Goal: Information Seeking & Learning: Learn about a topic

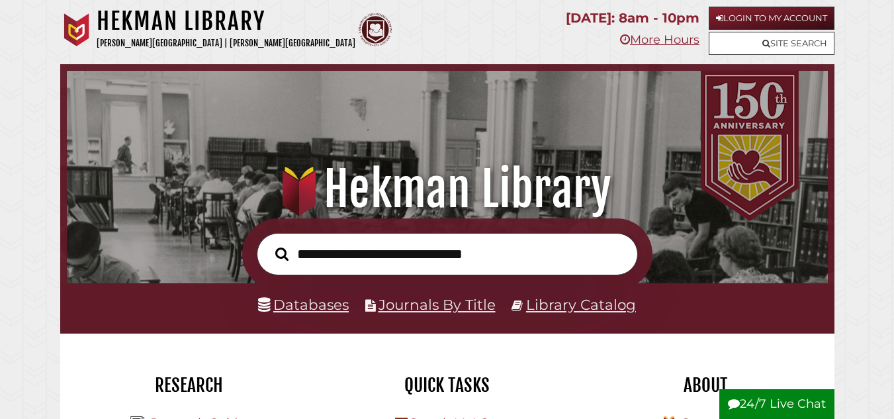
scroll to position [252, 755]
click at [321, 308] on link "Databases" at bounding box center [303, 304] width 91 height 17
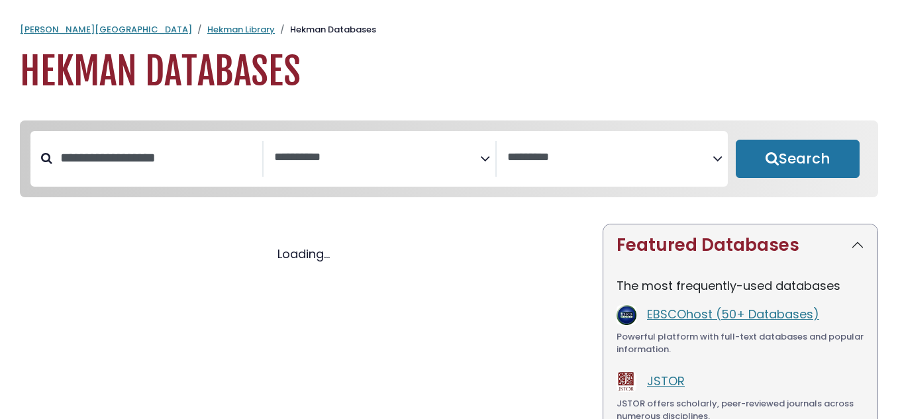
select select "Database Subject Filter"
select select "Database Vendors Filter"
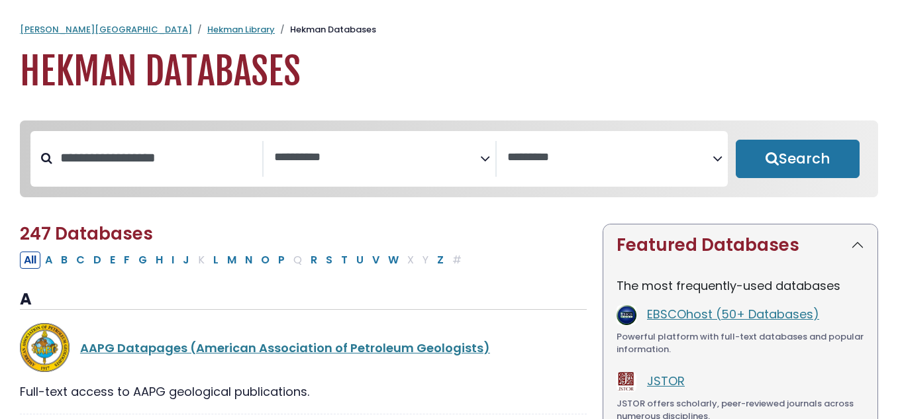
select select "Database Subject Filter"
select select "Database Vendors Filter"
click at [166, 165] on input "Search database by title or keyword" at bounding box center [157, 158] width 210 height 22
type input "*"
click at [485, 162] on icon "Search filters" at bounding box center [485, 156] width 10 height 20
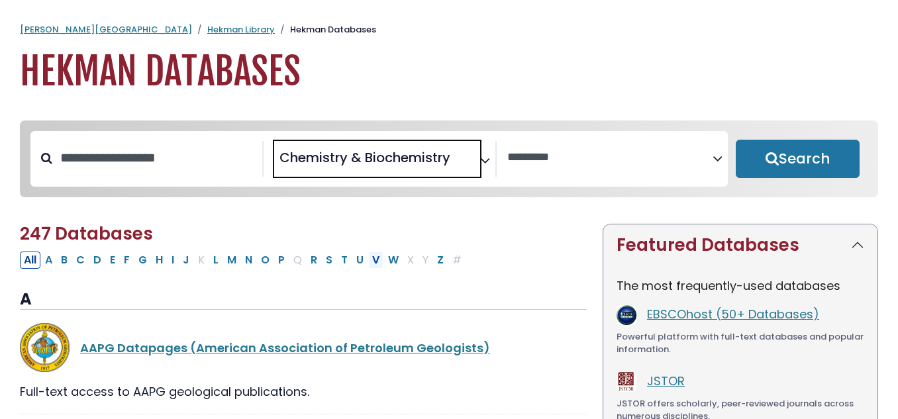
scroll to position [121, 0]
click at [485, 160] on icon "Search filters" at bounding box center [485, 158] width 10 height 20
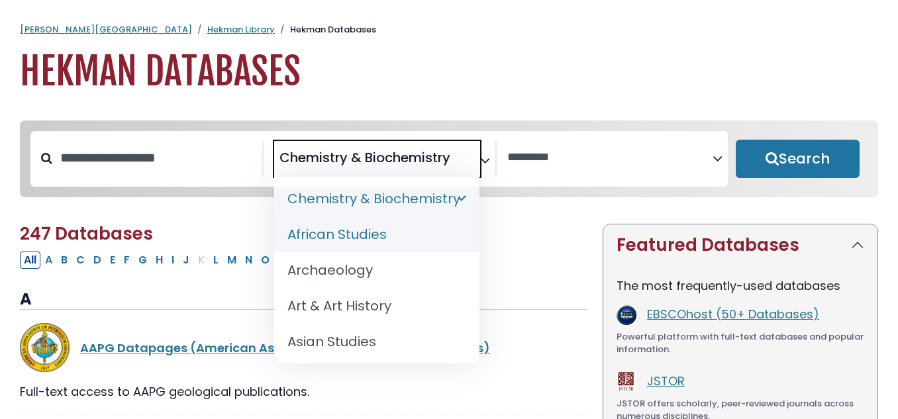
scroll to position [155, 0]
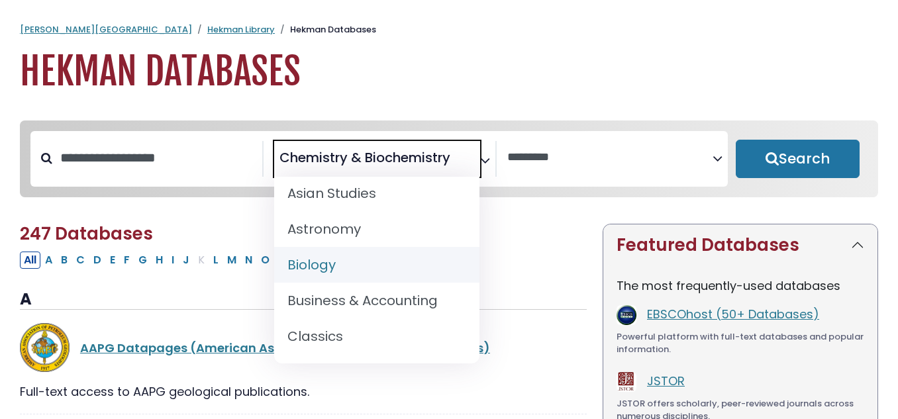
select select "*****"
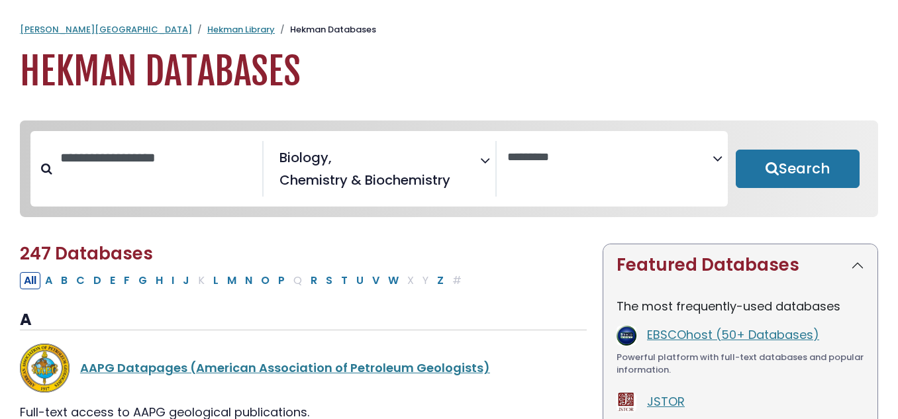
click at [485, 170] on div "**********" at bounding box center [384, 169] width 221 height 56
click at [486, 166] on icon "Search filters" at bounding box center [485, 158] width 10 height 20
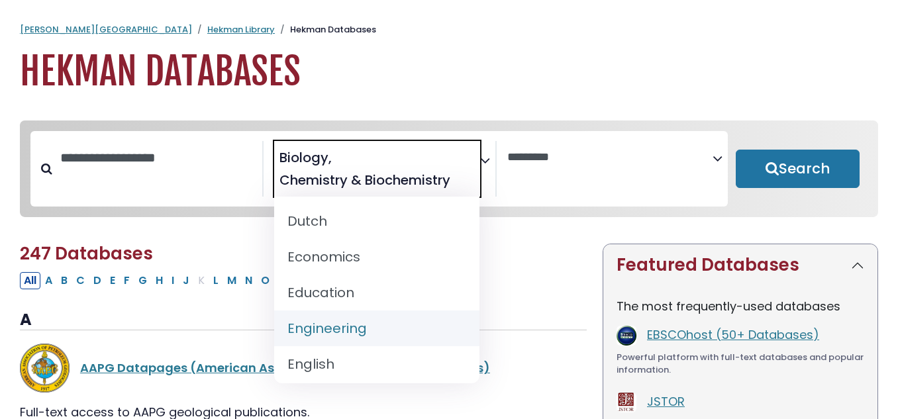
scroll to position [463, 0]
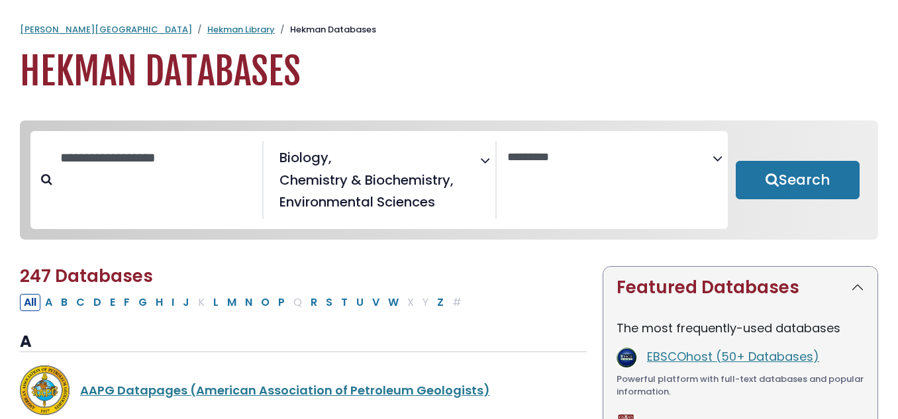
click at [486, 155] on icon "Search filters" at bounding box center [485, 158] width 10 height 20
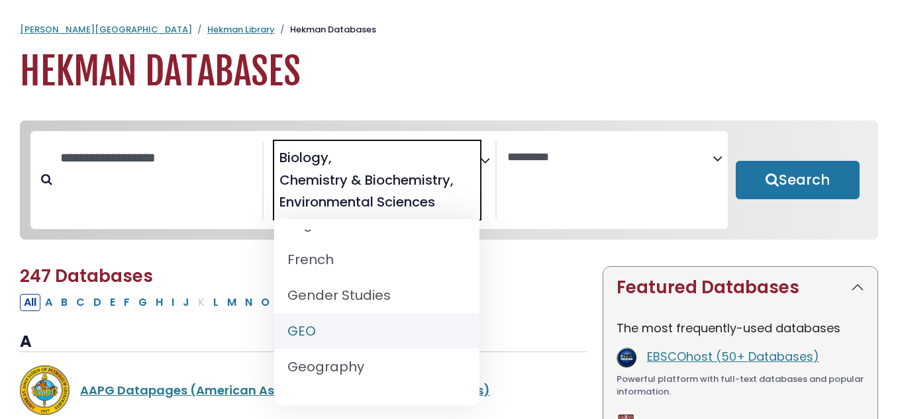
scroll to position [662, 0]
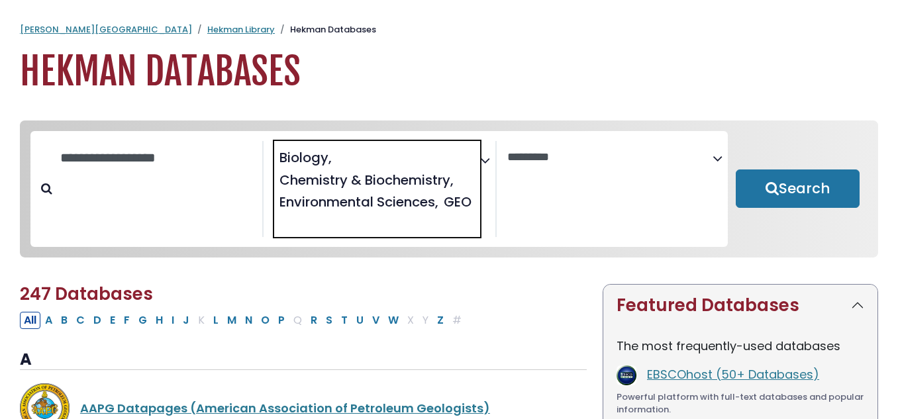
click at [485, 162] on icon "Search filters" at bounding box center [485, 158] width 10 height 20
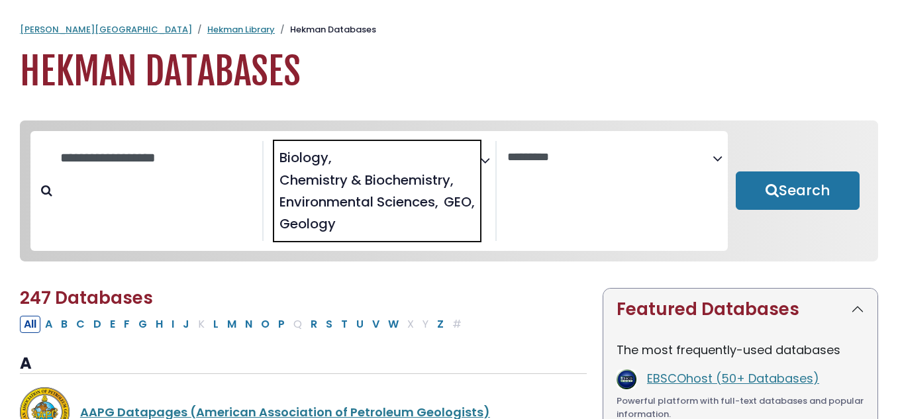
click at [486, 158] on icon "Search filters" at bounding box center [485, 158] width 10 height 20
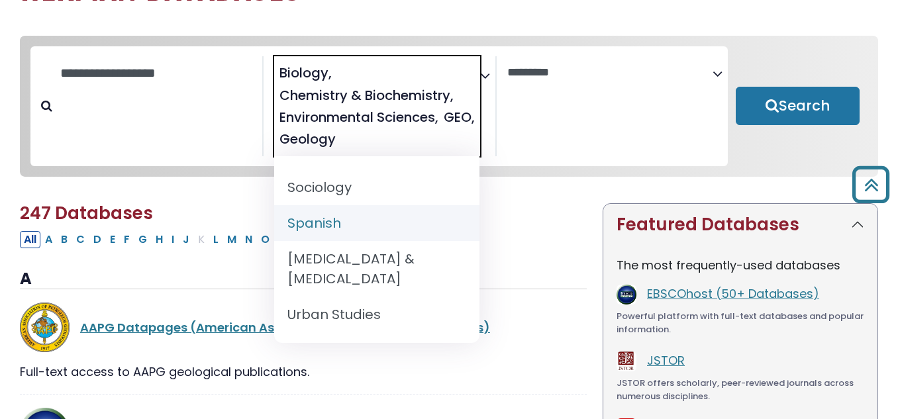
scroll to position [0, 0]
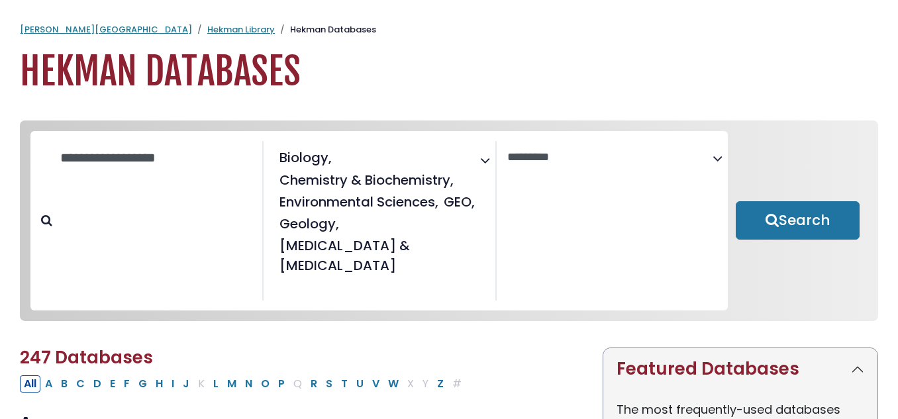
click at [485, 164] on icon "Search filters" at bounding box center [485, 158] width 10 height 20
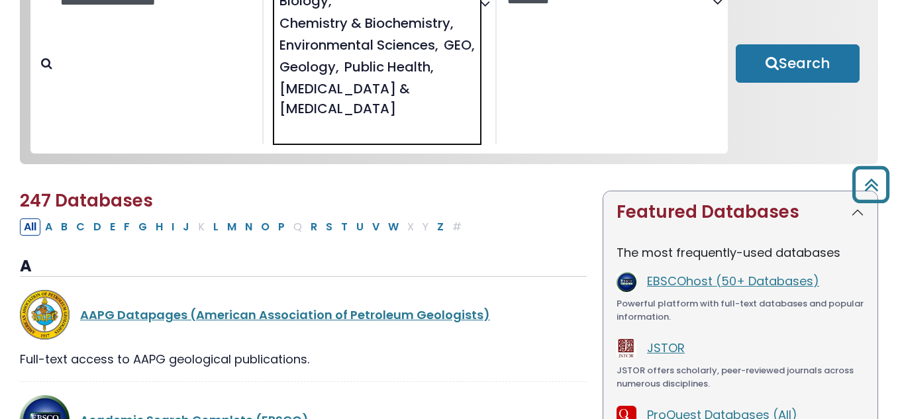
scroll to position [141, 0]
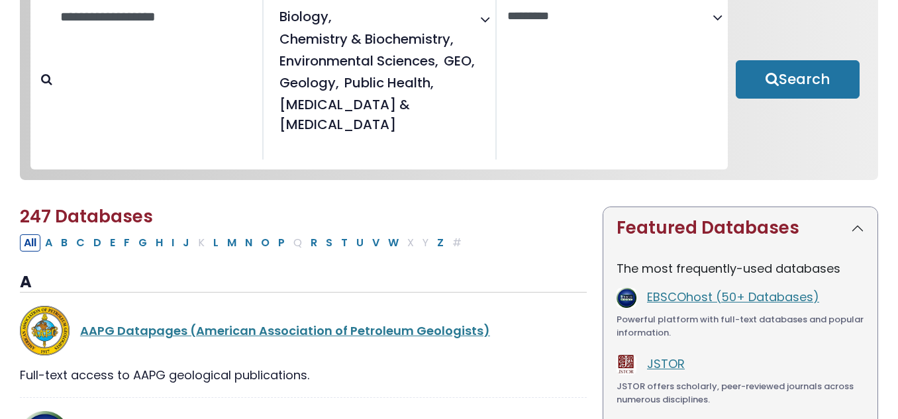
click at [486, 59] on div "**********" at bounding box center [384, 80] width 221 height 160
click at [485, 22] on icon "Search filters" at bounding box center [485, 17] width 10 height 20
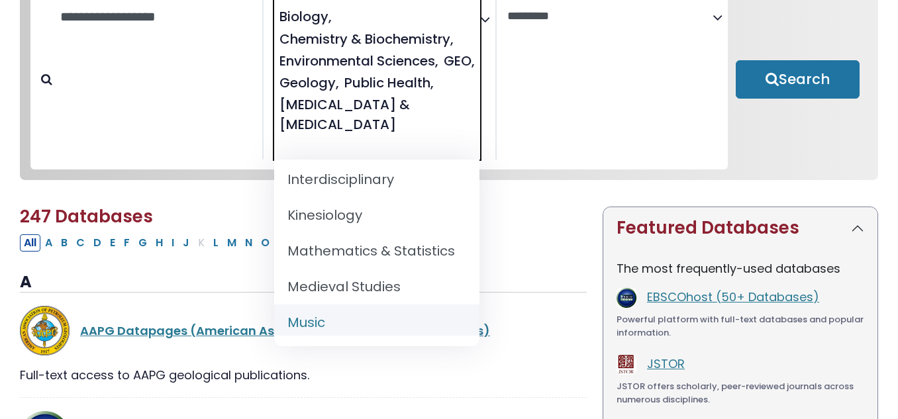
scroll to position [993, 0]
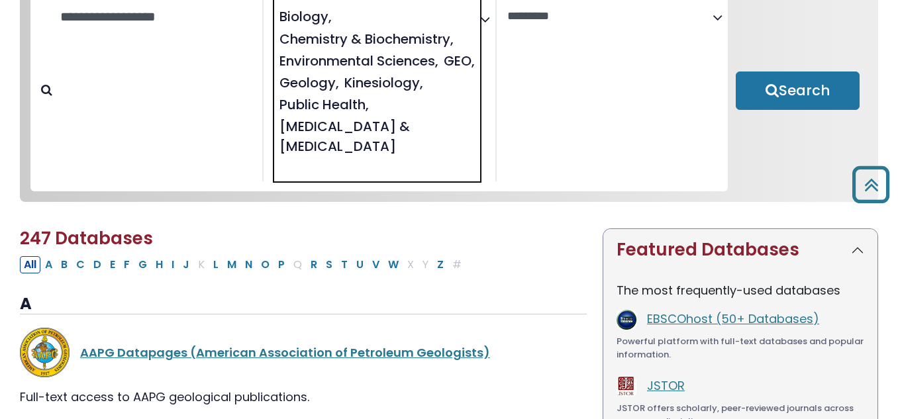
click at [488, 22] on icon "Search filters" at bounding box center [485, 17] width 10 height 20
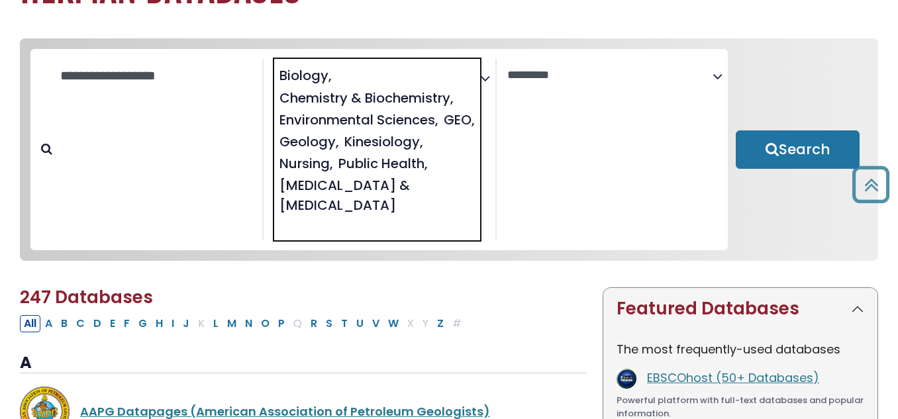
scroll to position [75, 0]
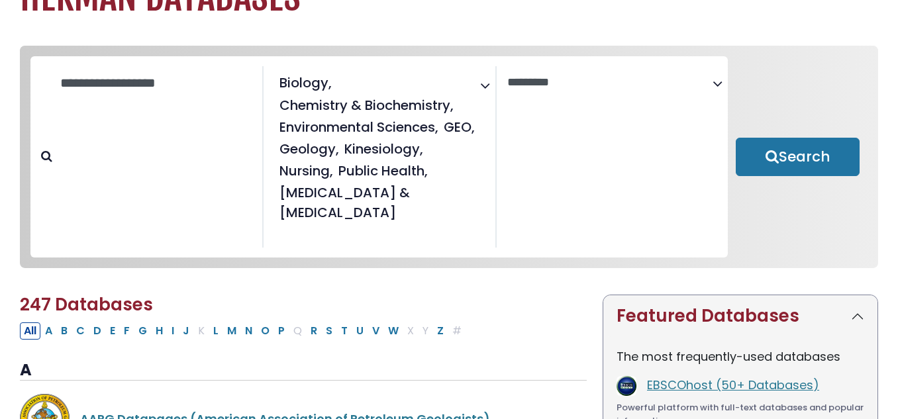
click at [489, 81] on icon "Search filters" at bounding box center [485, 83] width 10 height 20
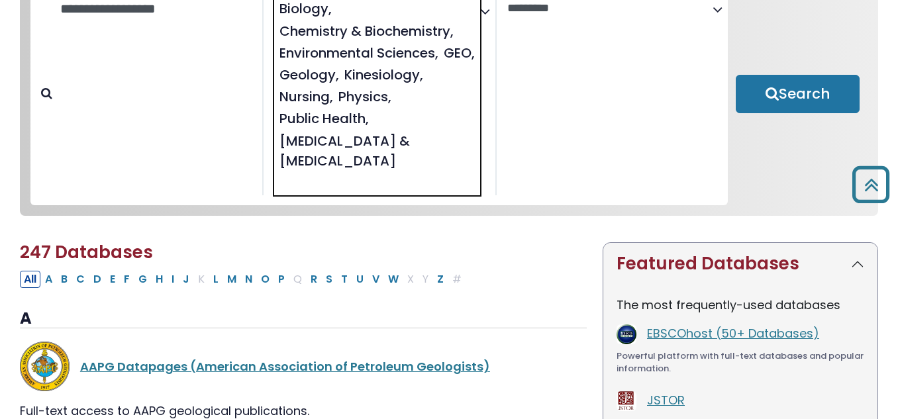
scroll to position [141, 0]
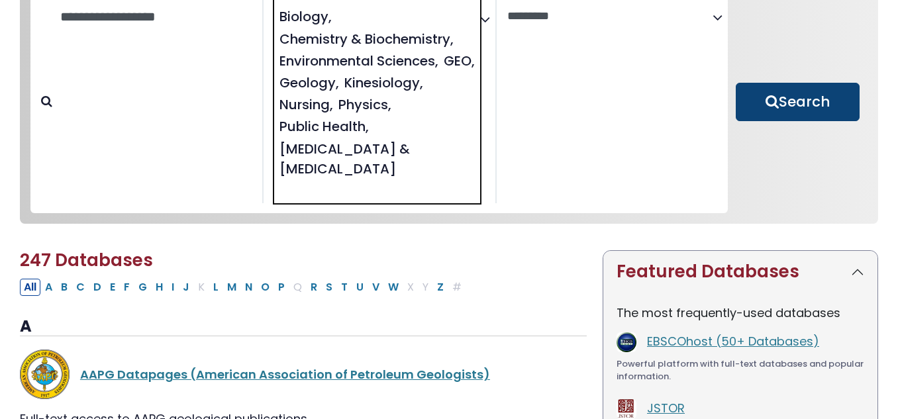
click at [798, 111] on button "Search" at bounding box center [798, 102] width 124 height 38
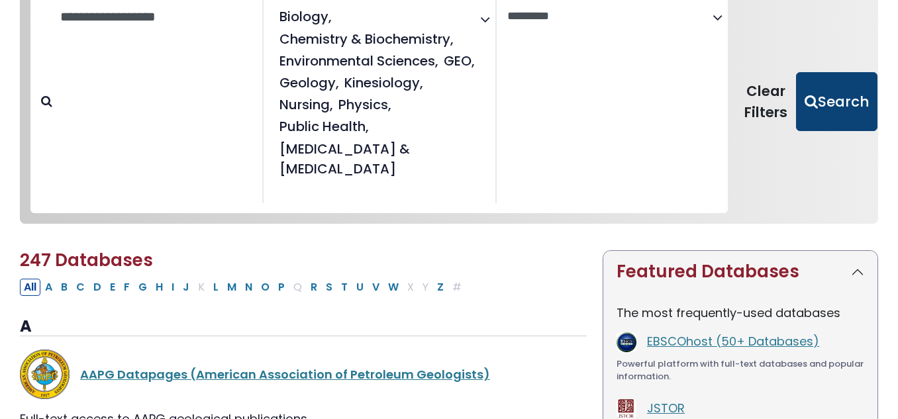
select select "Database Vendors Filter"
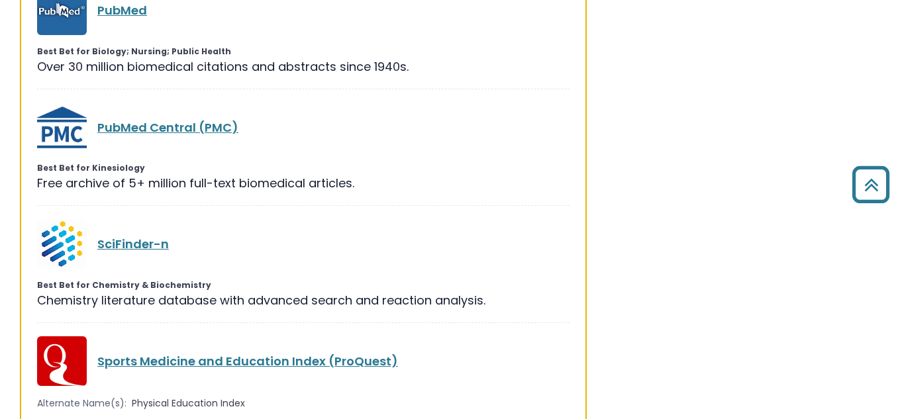
scroll to position [2326, 0]
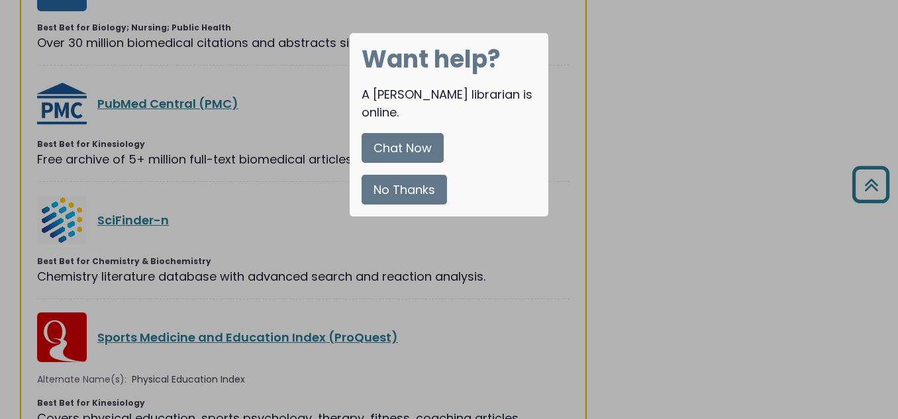
click at [395, 179] on button "No Thanks" at bounding box center [404, 190] width 85 height 30
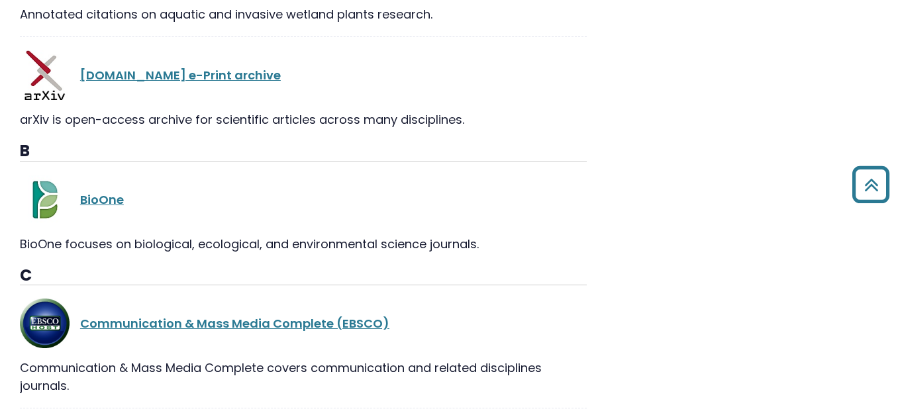
scroll to position [3711, 0]
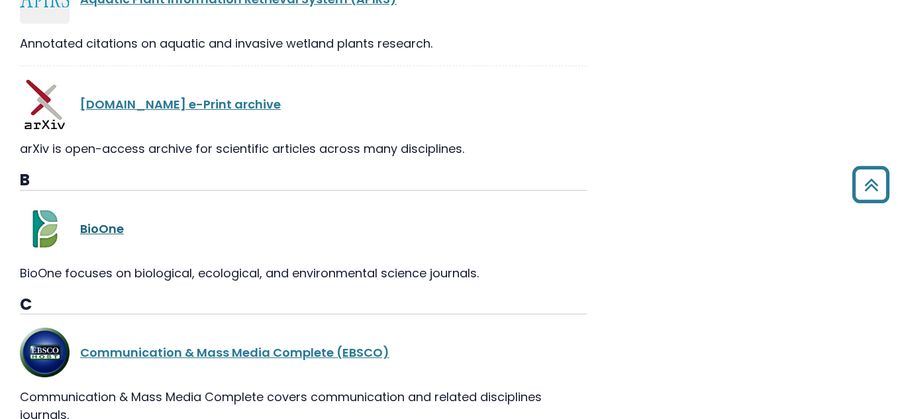
click at [93, 233] on link "BioOne" at bounding box center [102, 228] width 44 height 17
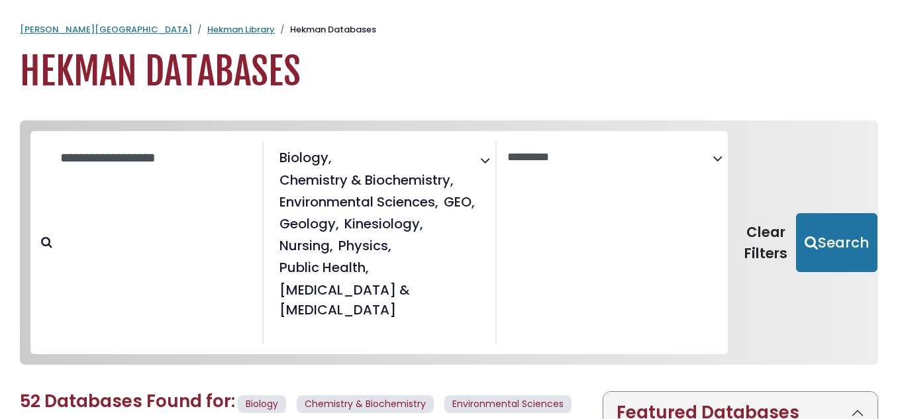
click at [481, 163] on icon "Search filters" at bounding box center [485, 158] width 10 height 20
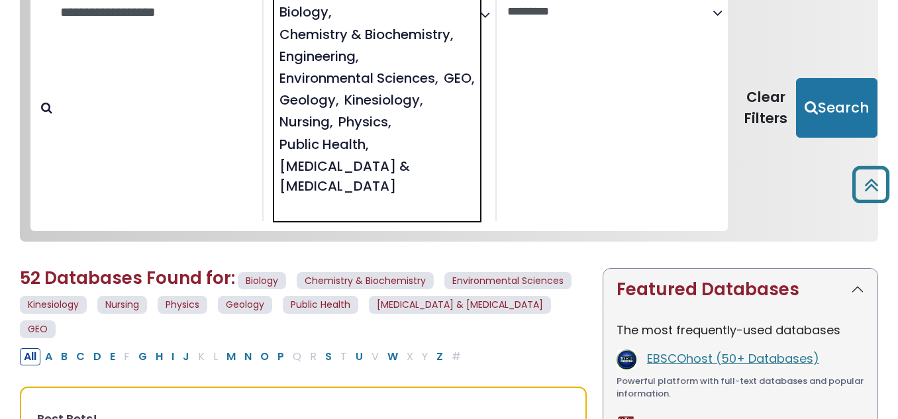
scroll to position [144, 0]
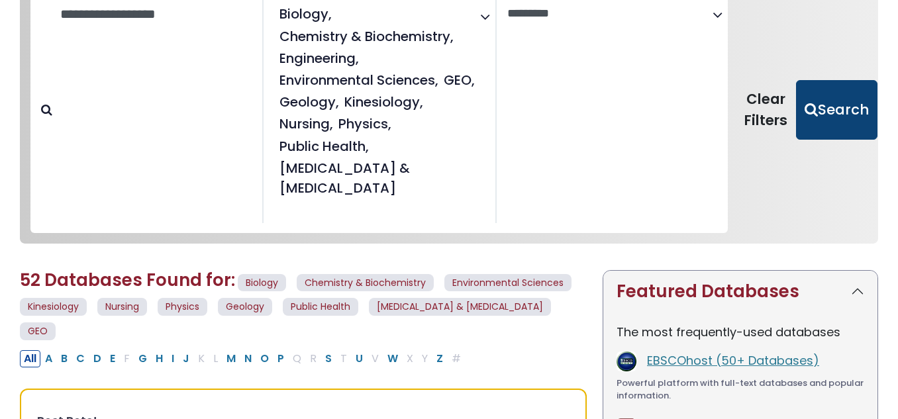
click at [842, 97] on button "Search" at bounding box center [836, 110] width 81 height 60
select select "Database Vendors Filter"
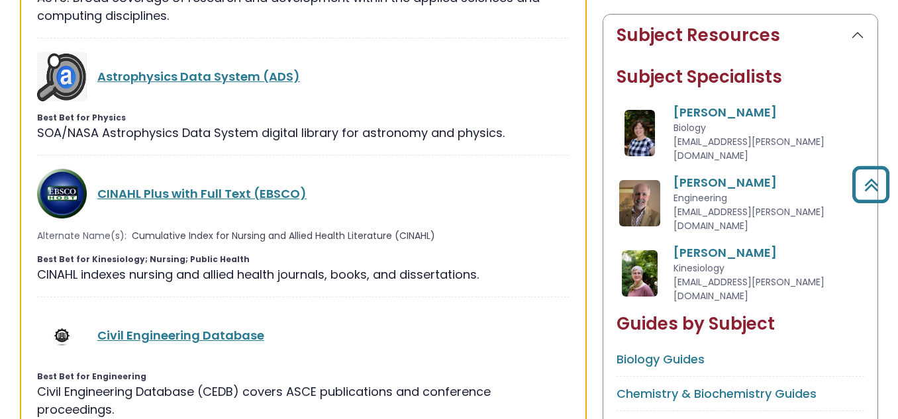
scroll to position [872, 0]
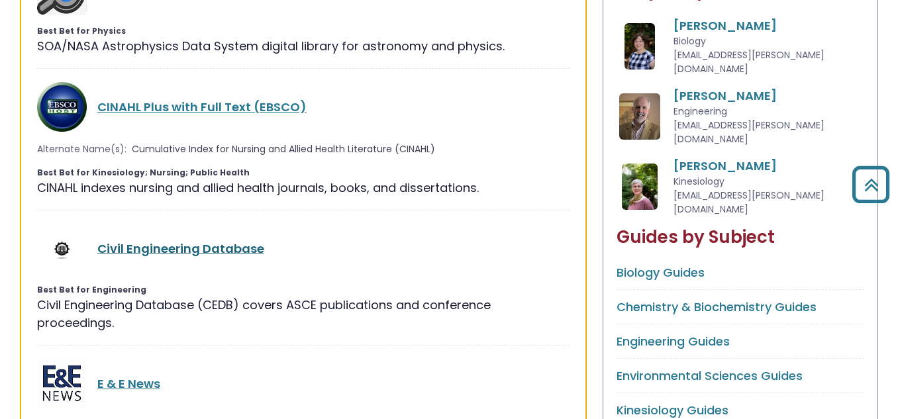
click at [224, 248] on link "Civil Engineering Database" at bounding box center [180, 248] width 167 height 17
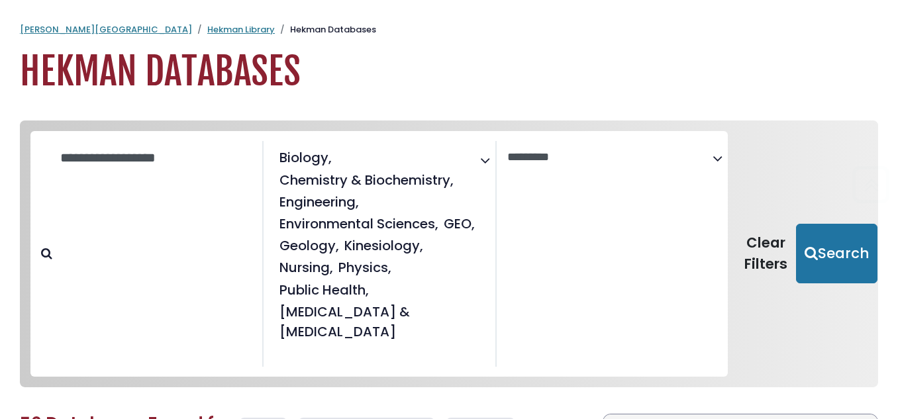
select select "Database Vendors Filter"
click at [764, 251] on button "Clear Filters" at bounding box center [766, 254] width 60 height 60
select select "Database Subject Filter"
select select "Database Vendors Filter"
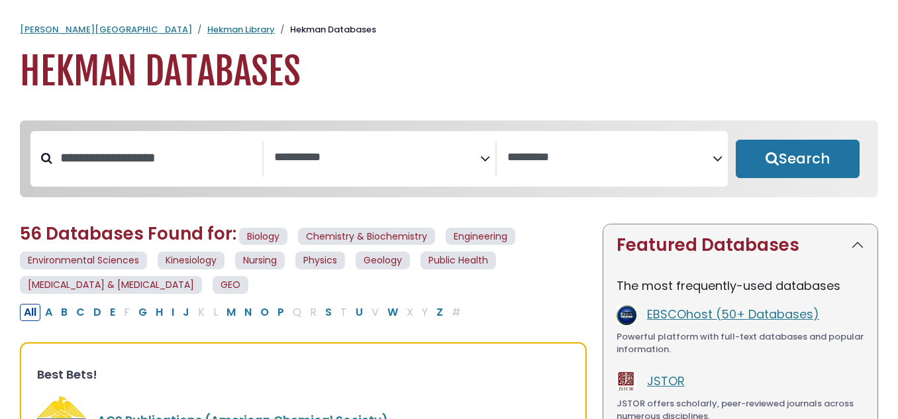
select select "Database Subject Filter"
select select "Database Vendors Filter"
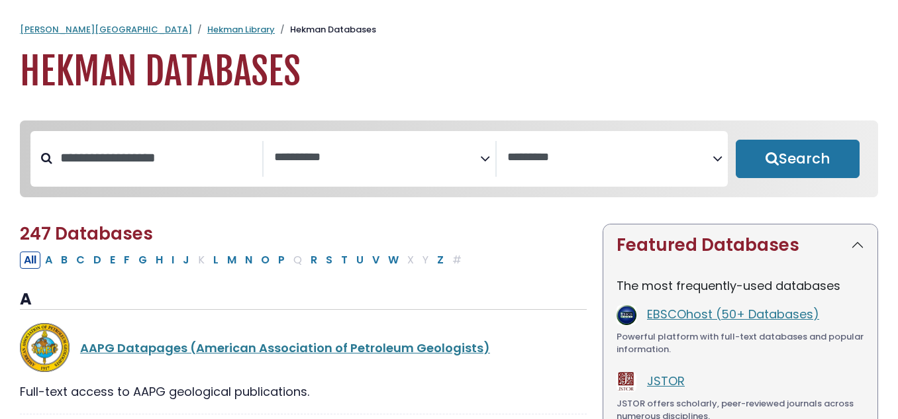
click at [481, 162] on icon "Search filters" at bounding box center [485, 156] width 10 height 20
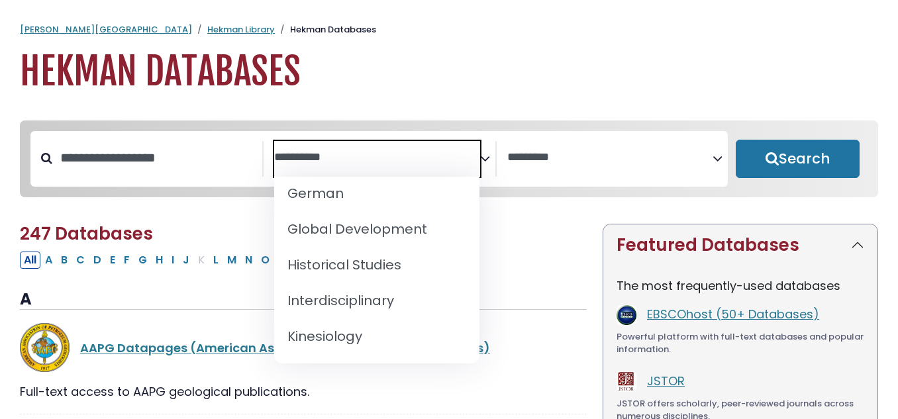
scroll to position [861, 0]
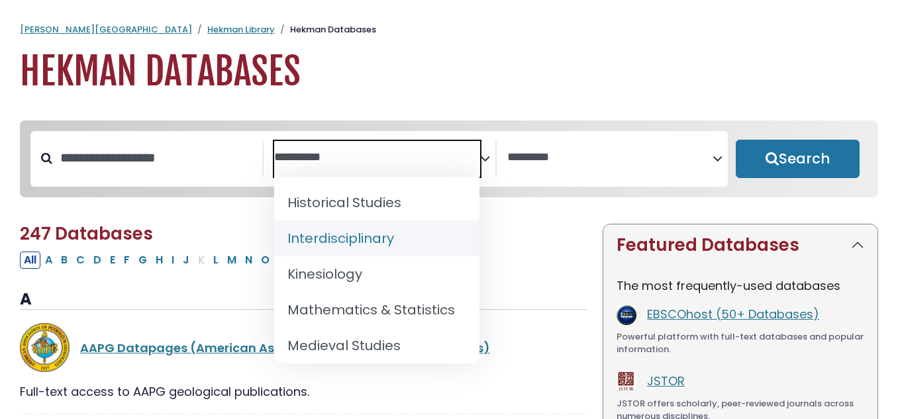
select select "*****"
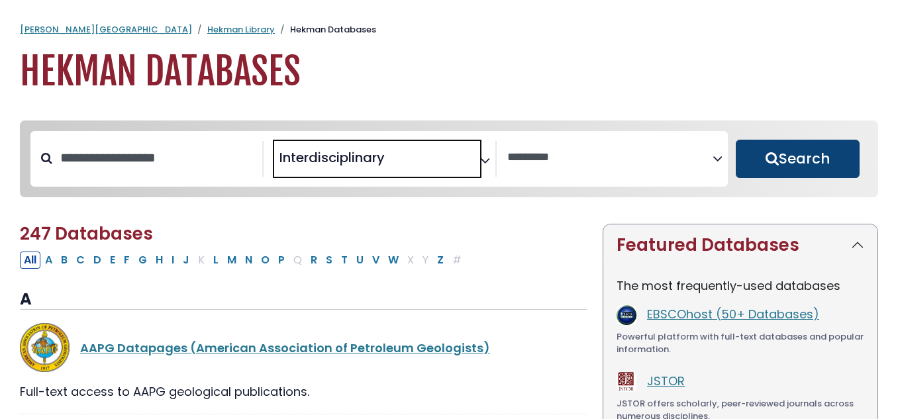
click at [783, 155] on button "Search" at bounding box center [798, 159] width 124 height 38
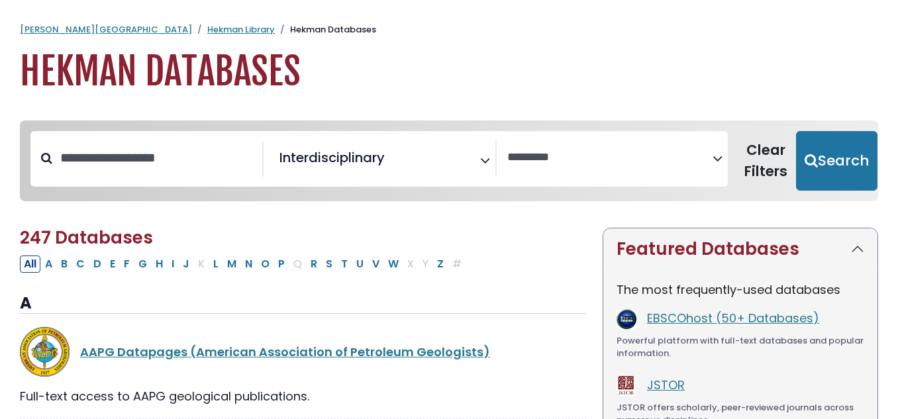
select select "Database Vendors Filter"
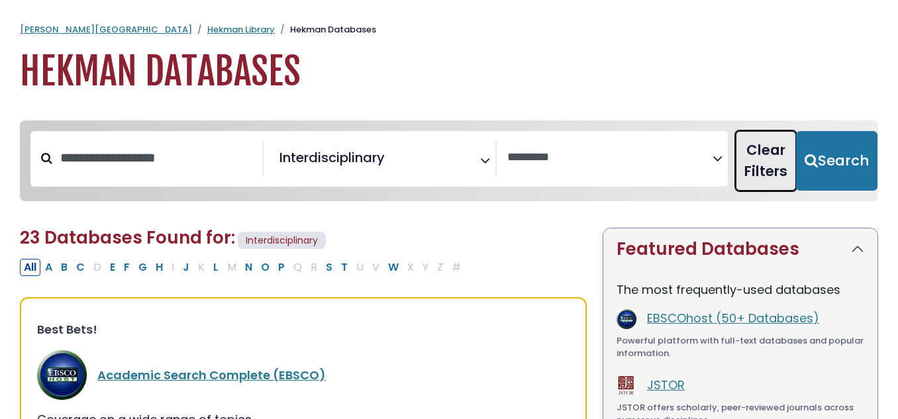
click at [774, 158] on button "Clear Filters" at bounding box center [766, 161] width 60 height 60
select select "Database Subject Filter"
select select "Database Vendors Filter"
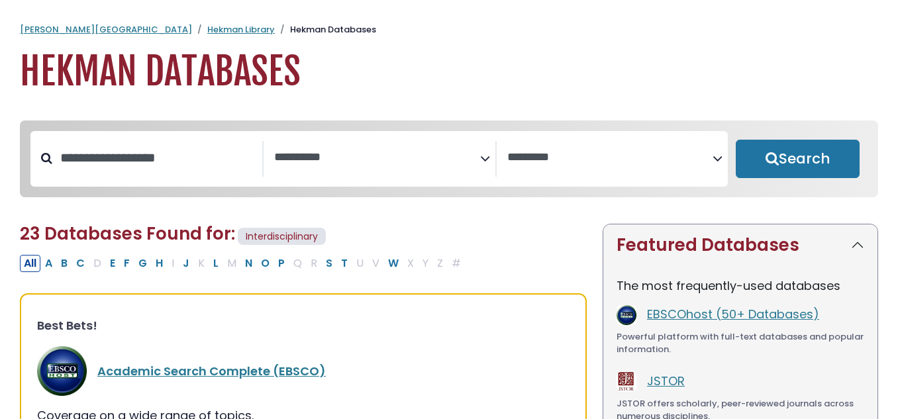
select select "Database Subject Filter"
select select "Database Vendors Filter"
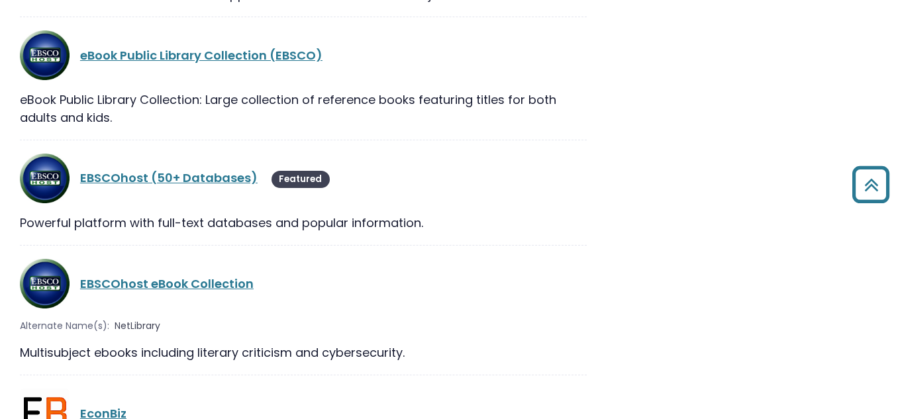
scroll to position [9468, 0]
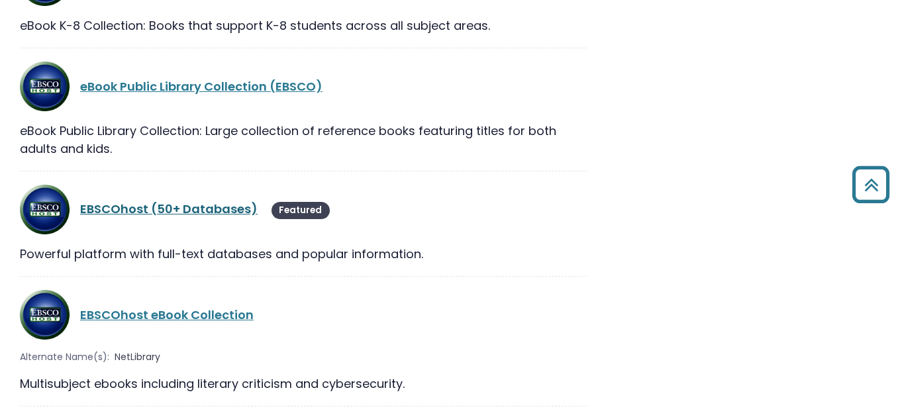
click at [203, 201] on link "EBSCOhost (50+ Databases)" at bounding box center [168, 209] width 177 height 17
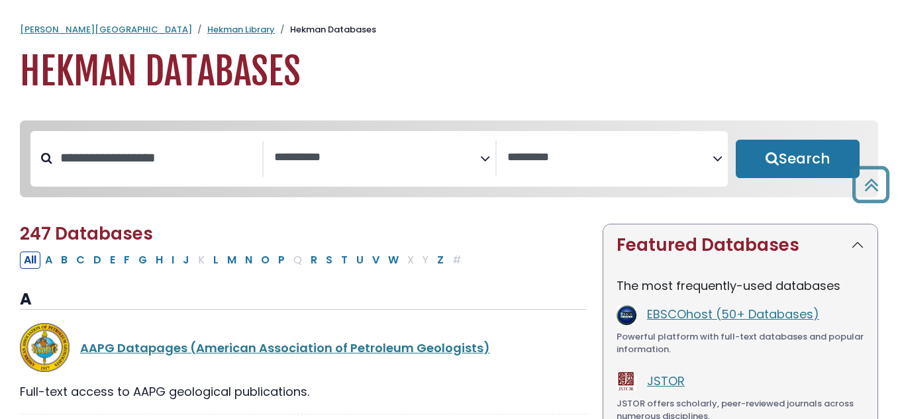
select select "Database Subject Filter"
select select "Database Vendors Filter"
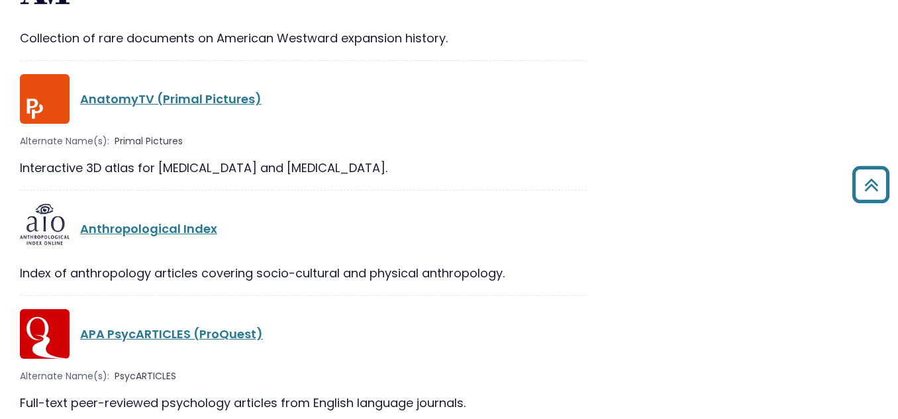
scroll to position [2050, 0]
